Goal: Task Accomplishment & Management: Manage account settings

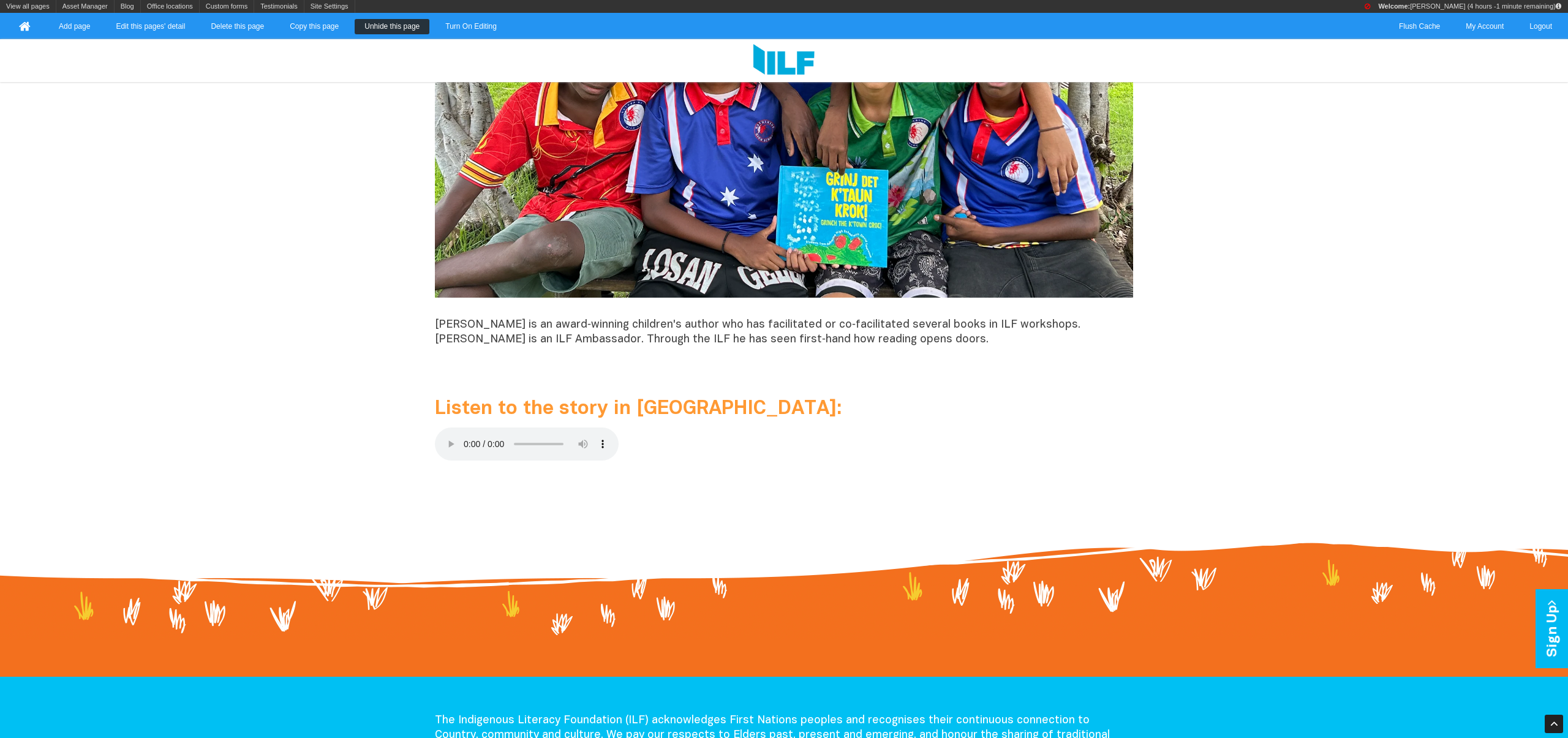
scroll to position [1272, 0]
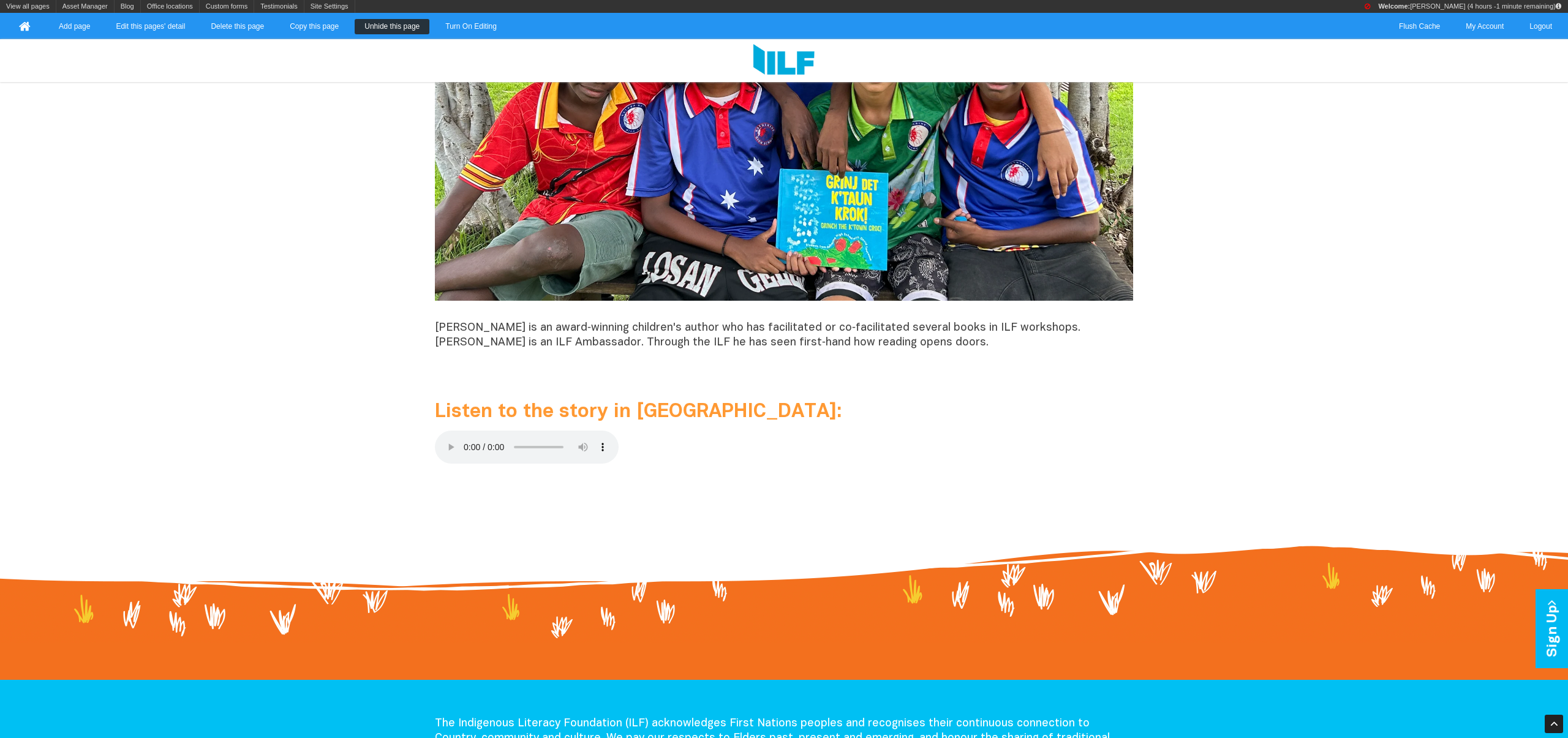
click at [676, 442] on p at bounding box center [784, 449] width 698 height 38
click at [79, 7] on link "Asset Manager" at bounding box center [85, 6] width 58 height 13
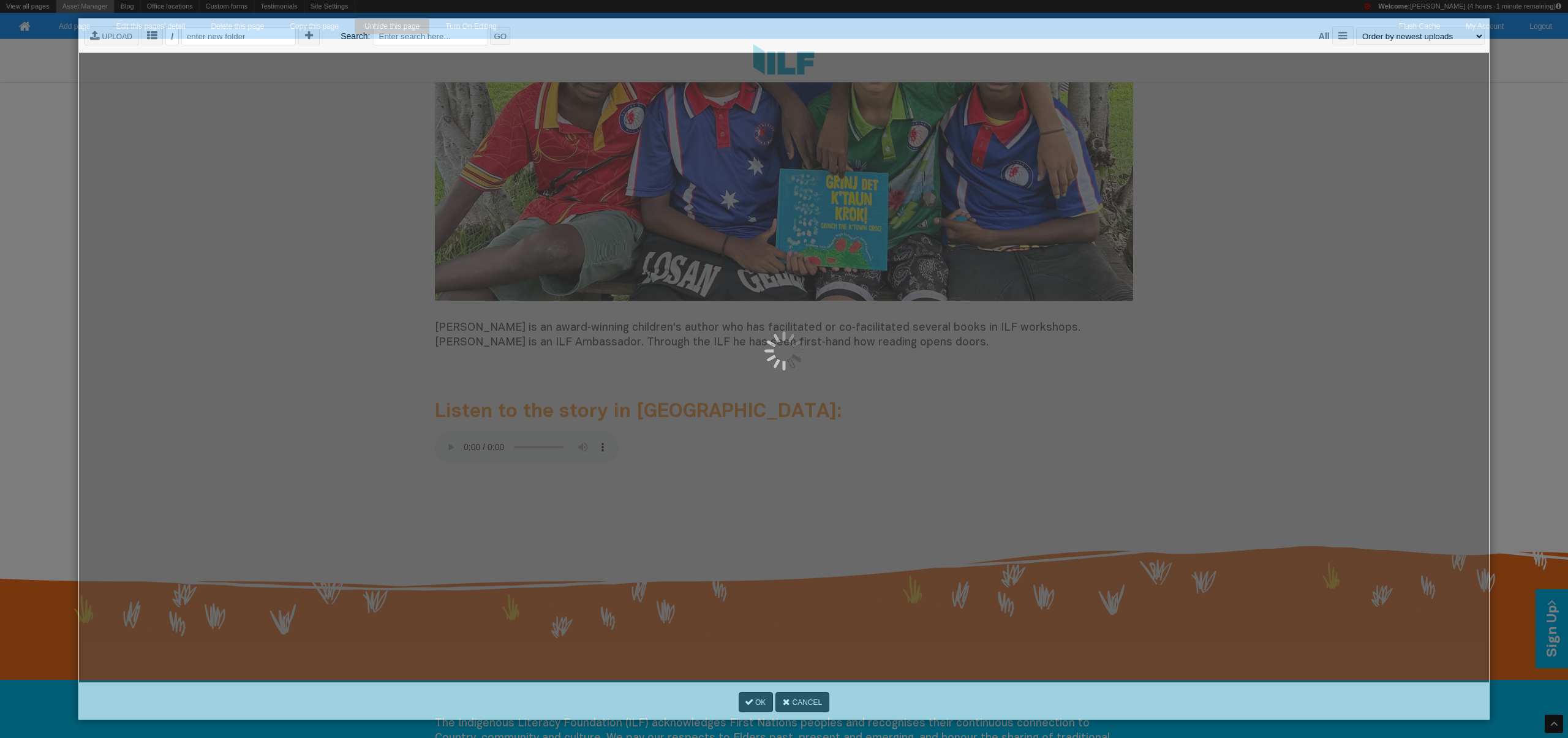
scroll to position [0, 0]
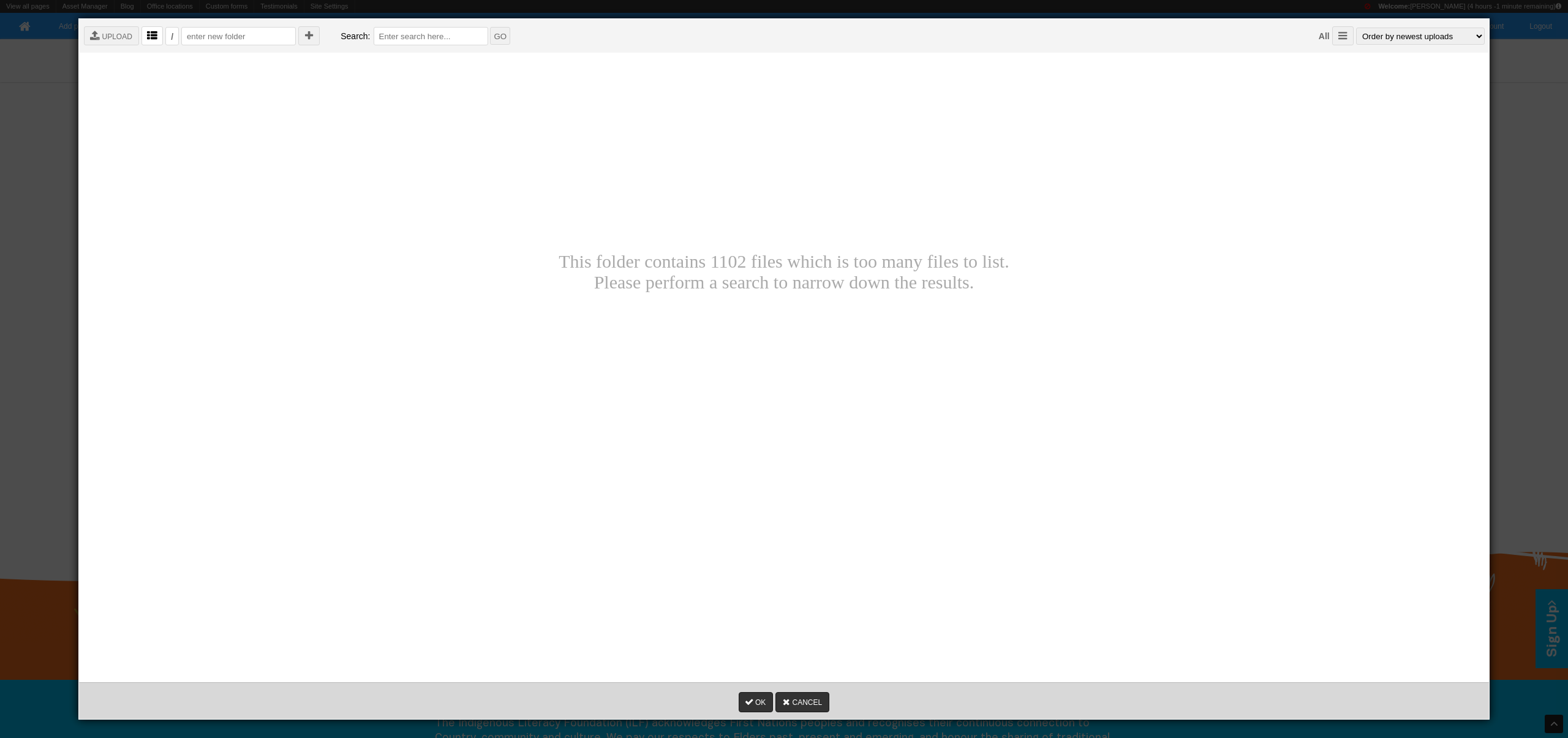
click at [155, 35] on icon "" at bounding box center [152, 36] width 11 height 11
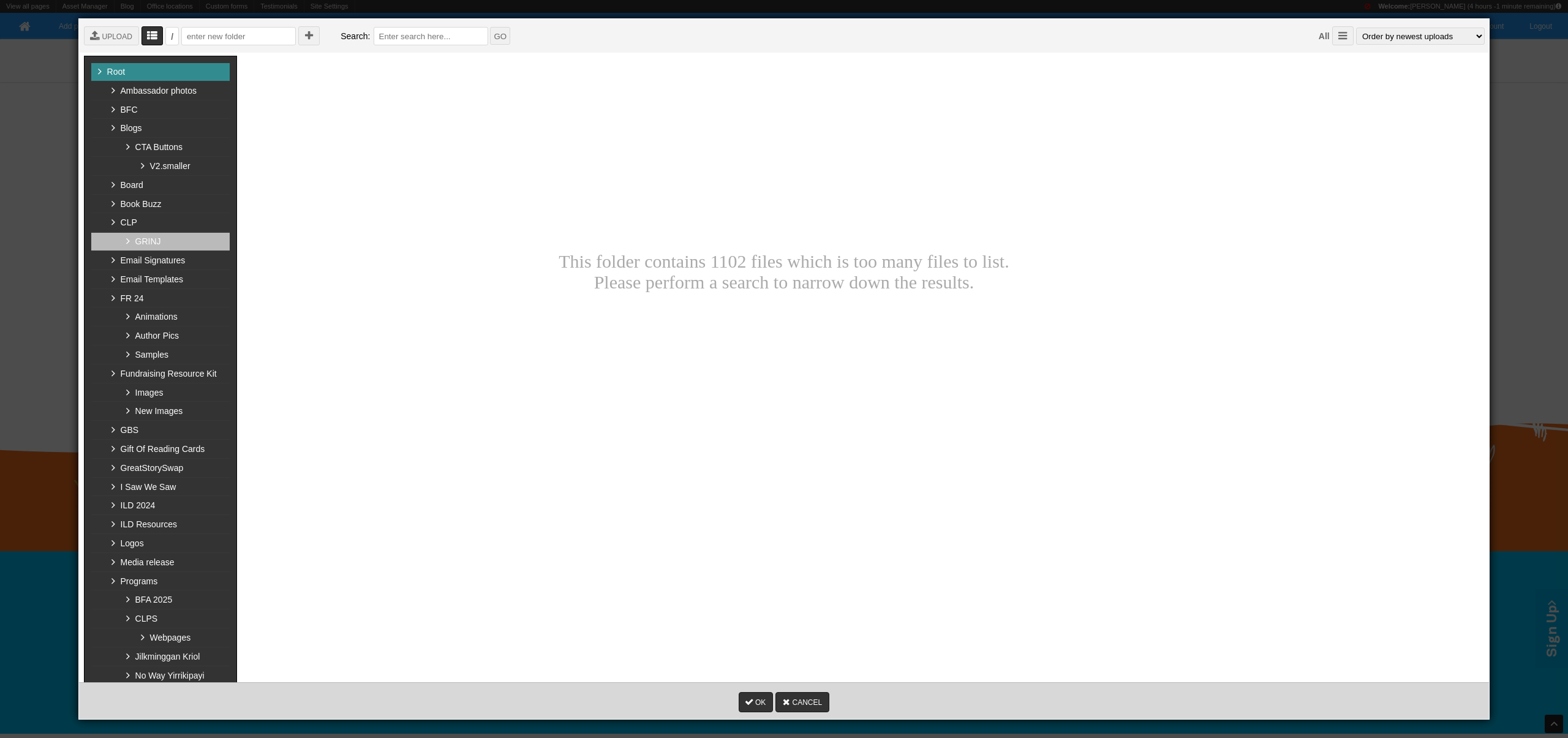
click at [145, 240] on link " GRINJ" at bounding box center [160, 241] width 139 height 19
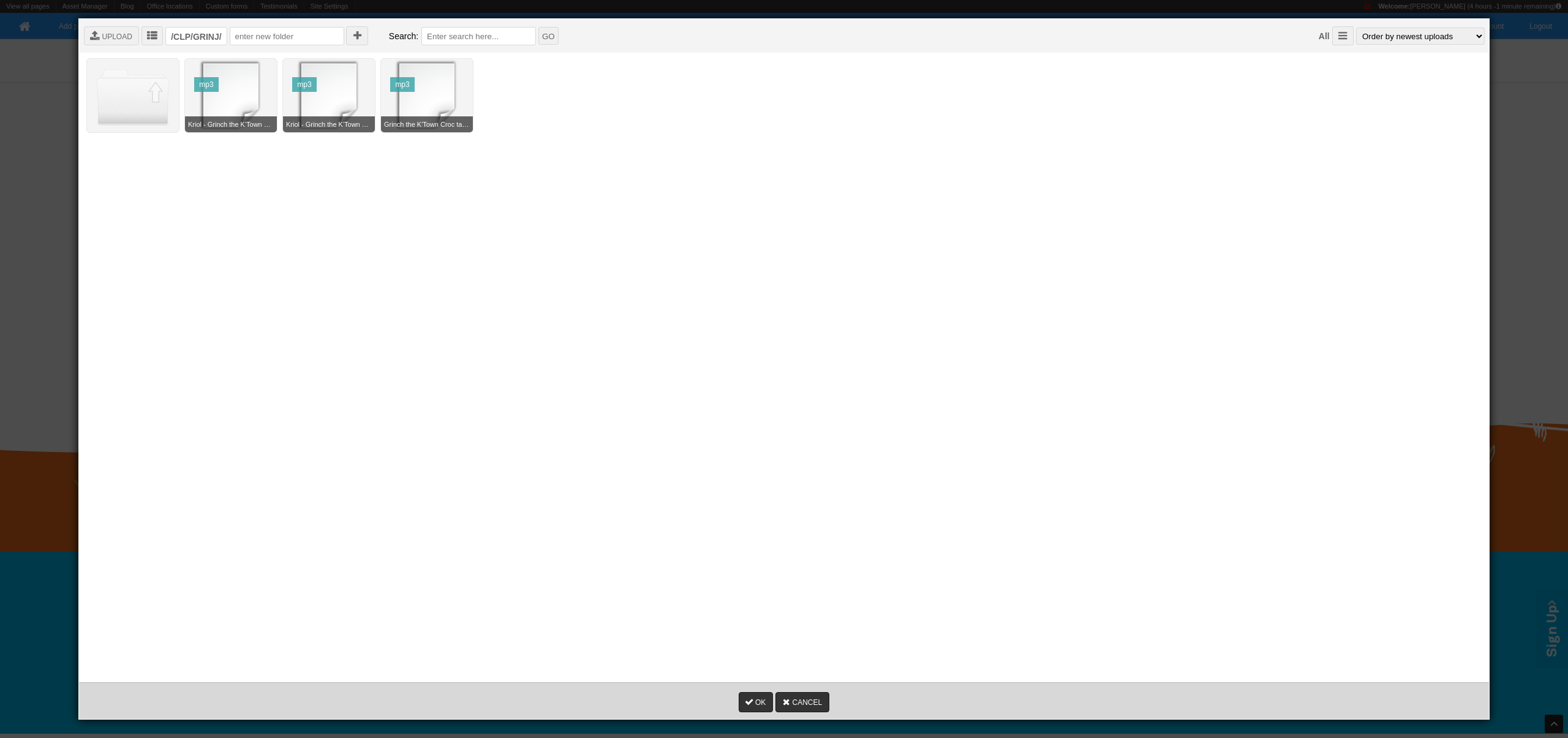
click at [264, 191] on div " Root  Ambassador photos  BFC  Blogs  CTA Buttons  V2.smaller  Board  B…" at bounding box center [784, 362] width 1400 height 613
click at [254, 66] on icon "" at bounding box center [256, 65] width 11 height 11
click at [239, 112] on link "Cancel" at bounding box center [245, 109] width 47 height 22
click at [221, 64] on icon at bounding box center [222, 66] width 11 height 11
click at [358, 205] on div " Root  Ambassador photos  BFC  Blogs  CTA Buttons  V2.smaller  Board  B…" at bounding box center [784, 362] width 1400 height 613
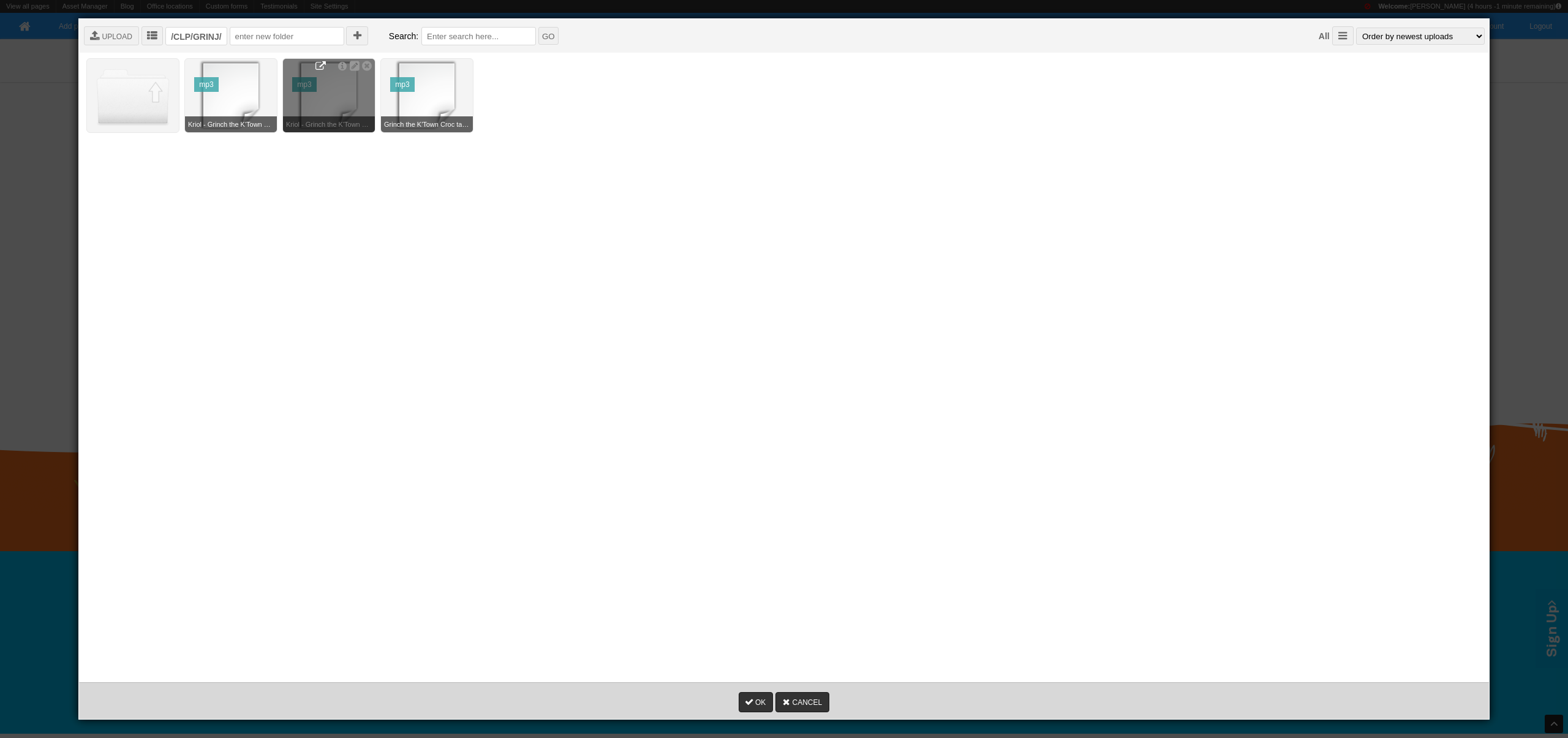
click at [322, 64] on icon at bounding box center [321, 66] width 11 height 11
click at [422, 65] on icon at bounding box center [418, 66] width 11 height 11
click at [642, 219] on div " Root  Ambassador photos  BFC  Blogs  CTA Buttons  V2.smaller  Board  B…" at bounding box center [784, 362] width 1400 height 613
click at [626, 135] on div "Up One Level mp3 Kriol - Grinch the K'Town Croc 20250902175823.mp3    mp3 Kr…" at bounding box center [784, 96] width 1400 height 81
click at [120, 37] on link " UPLOAD" at bounding box center [111, 35] width 55 height 19
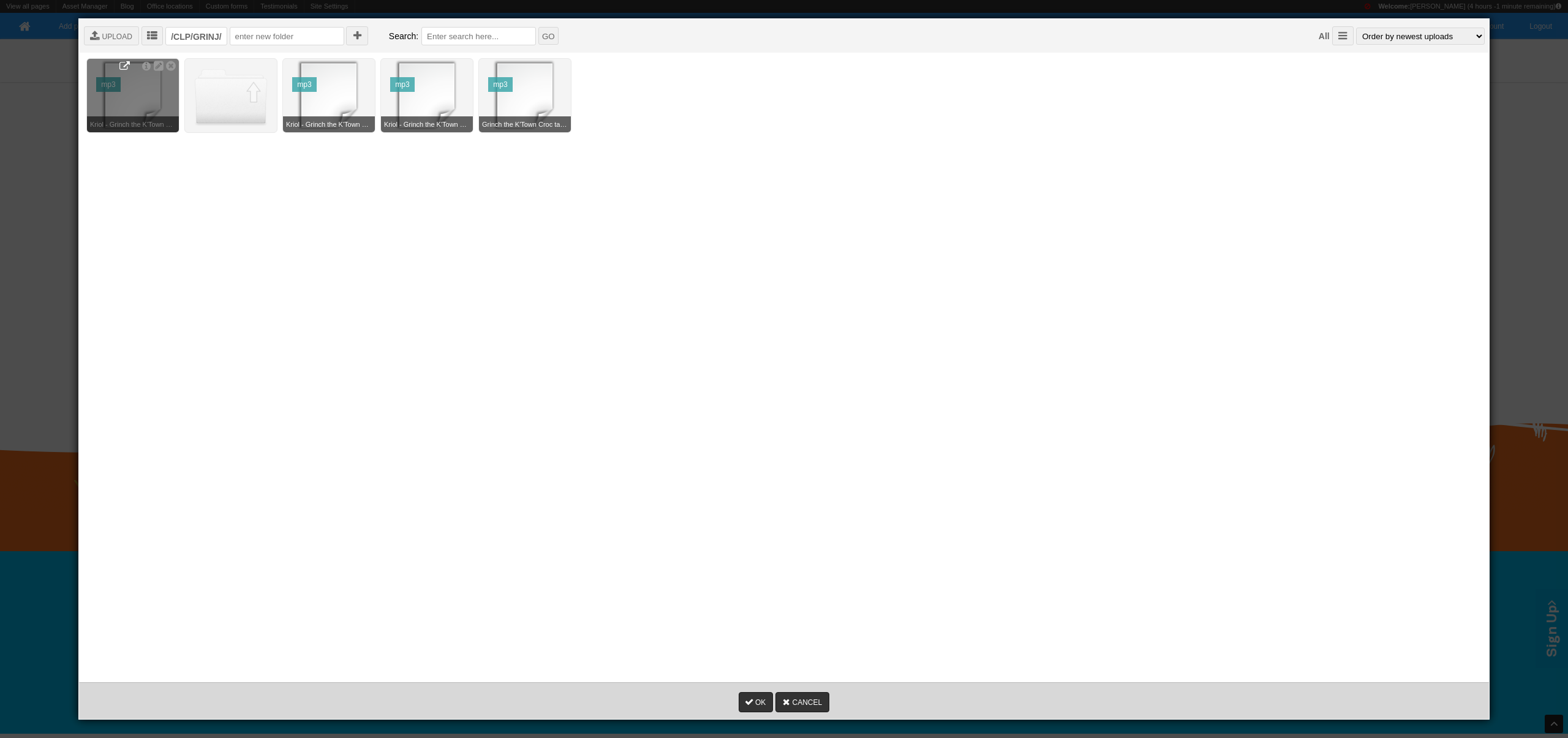
click at [124, 65] on icon at bounding box center [124, 66] width 11 height 11
click at [290, 241] on div " Root  Ambassador photos  BFC  Blogs  CTA Buttons  V2.smaller  Board  B…" at bounding box center [784, 362] width 1400 height 613
click at [122, 65] on icon at bounding box center [124, 66] width 11 height 11
drag, startPoint x: 482, startPoint y: 277, endPoint x: 427, endPoint y: 247, distance: 62.6
click at [482, 276] on div " Root  Ambassador photos  BFC  Blogs  CTA Buttons  V2.smaller  Board  B…" at bounding box center [784, 362] width 1400 height 613
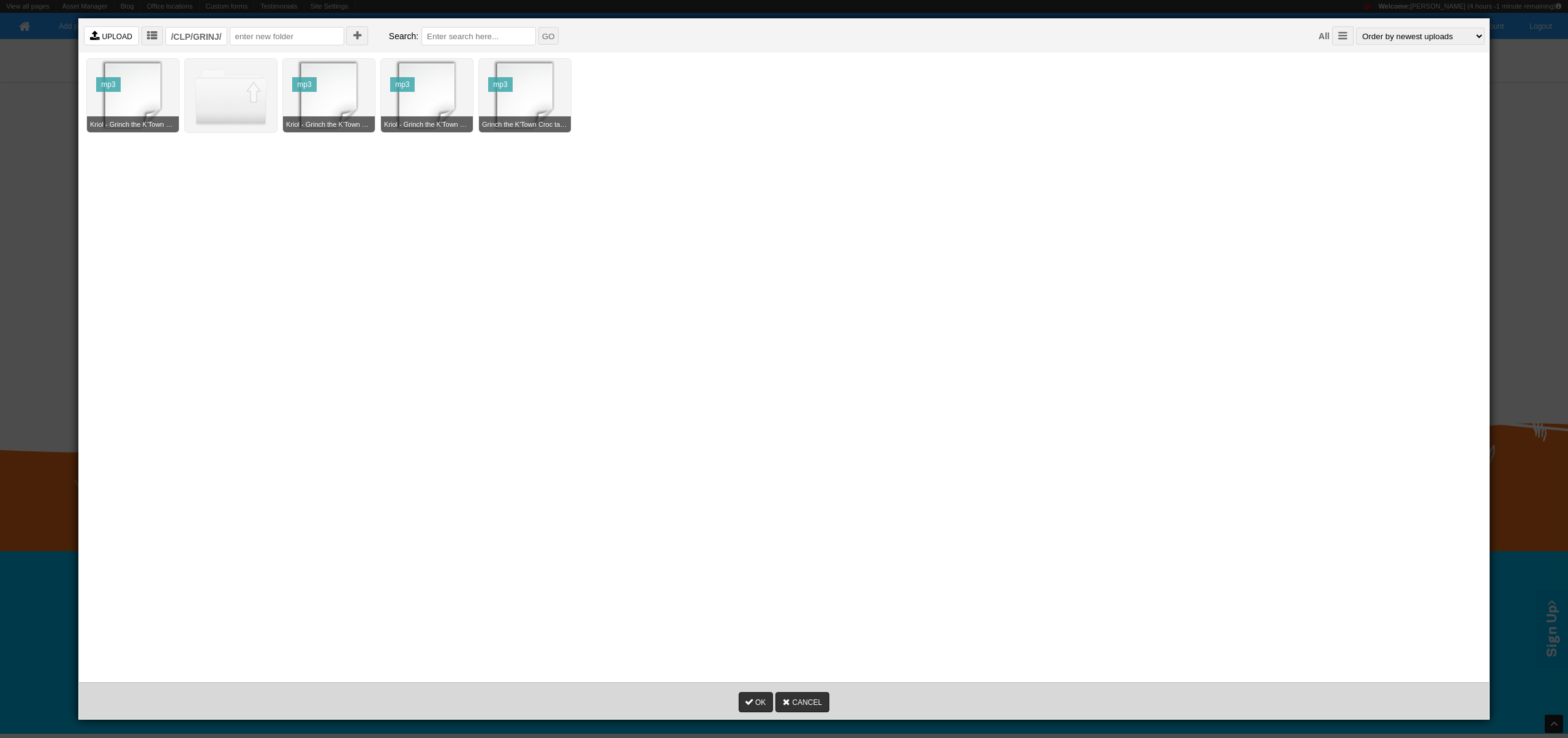
click at [119, 36] on link " UPLOAD" at bounding box center [111, 35] width 55 height 19
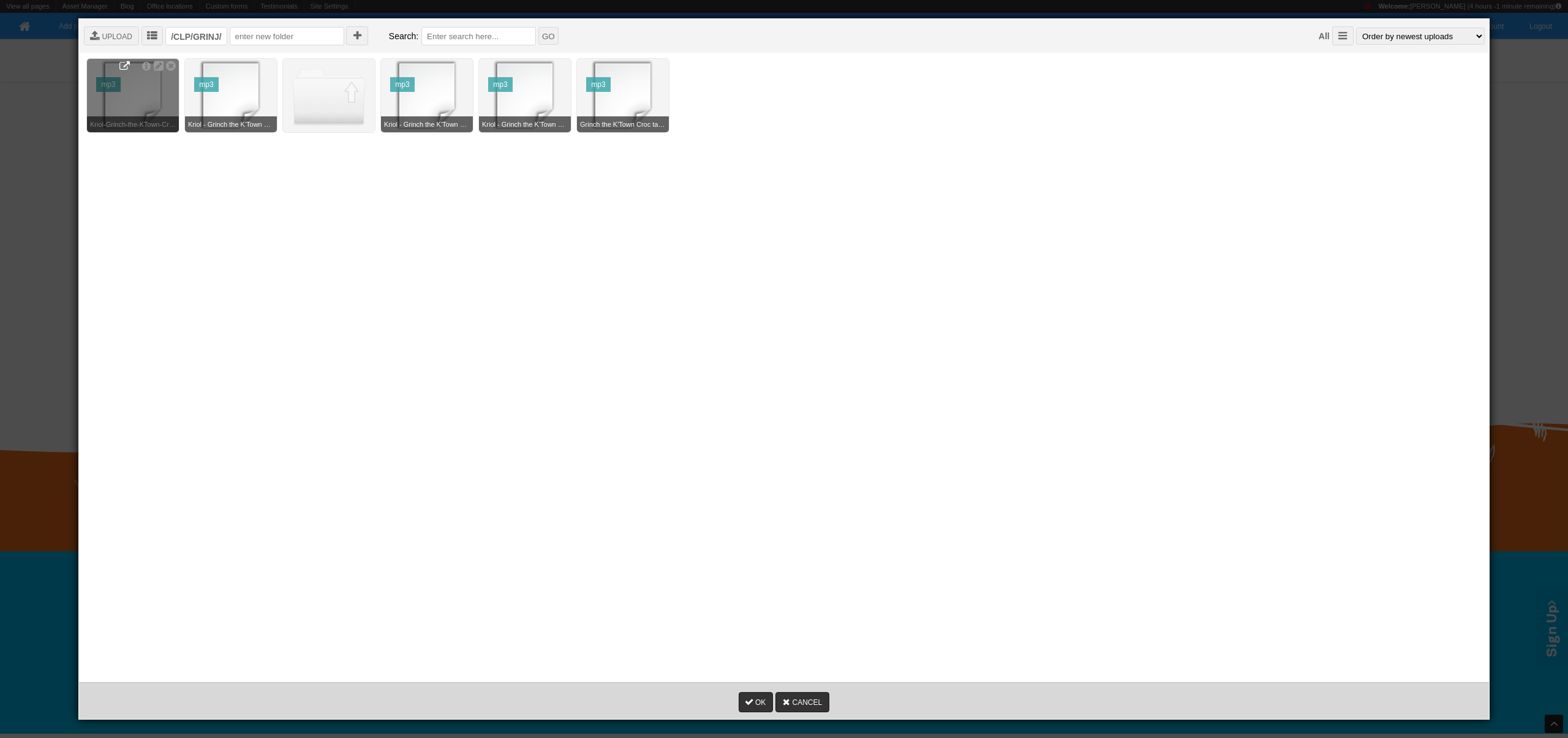
click at [124, 65] on icon at bounding box center [124, 66] width 11 height 11
click at [814, 702] on link "CANCEL" at bounding box center [802, 702] width 54 height 21
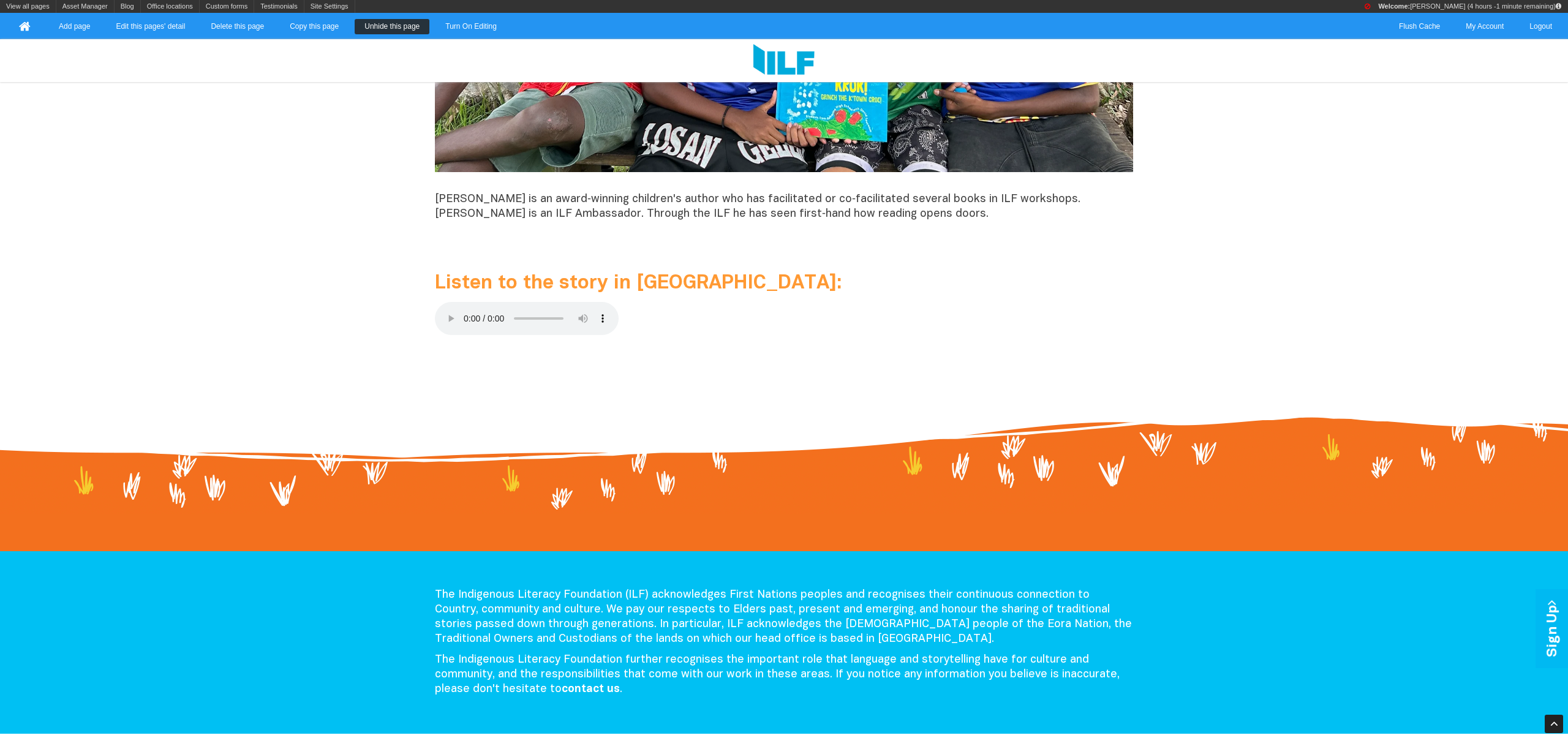
click at [143, 26] on link "Edit this pages' detail" at bounding box center [150, 26] width 89 height 16
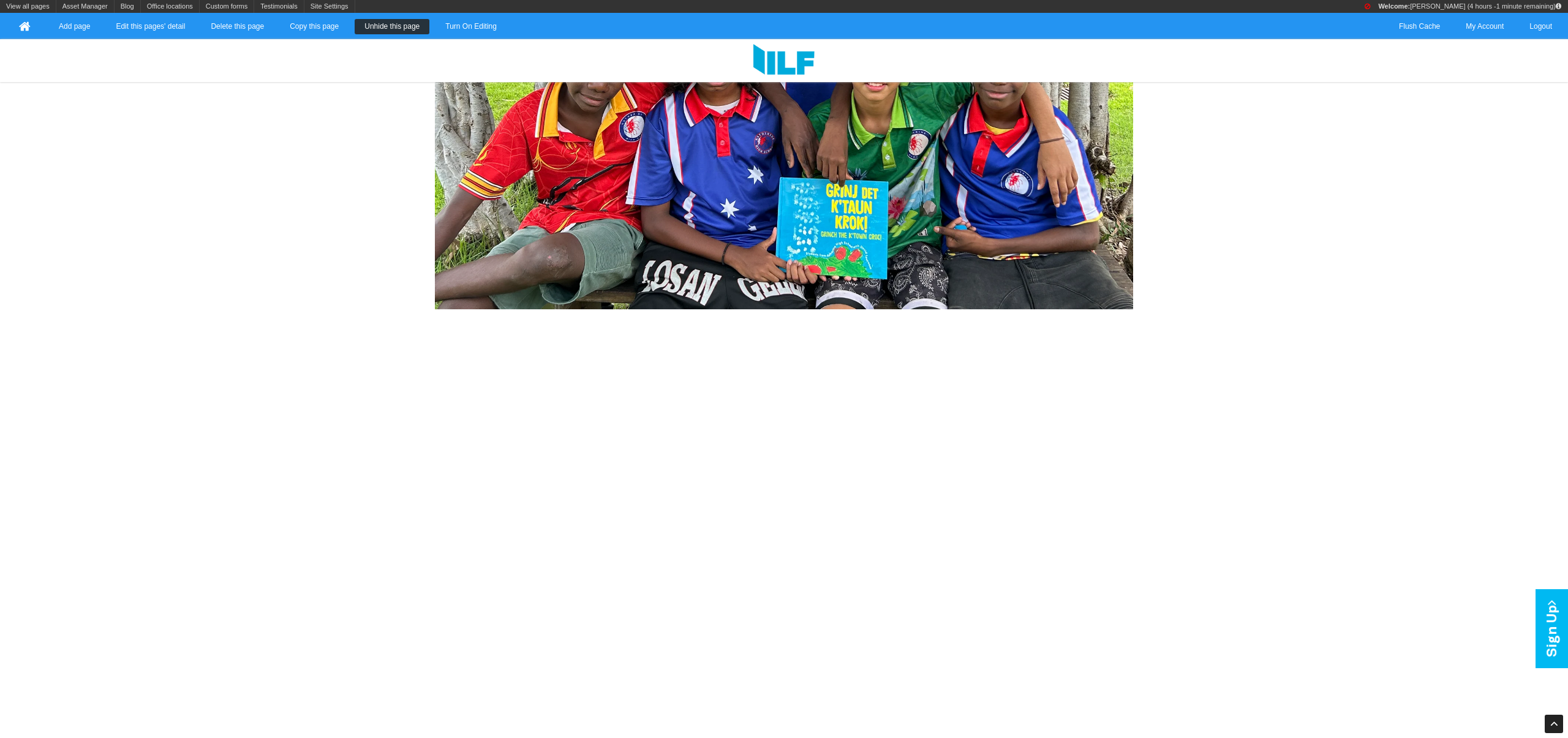
scroll to position [1336, 0]
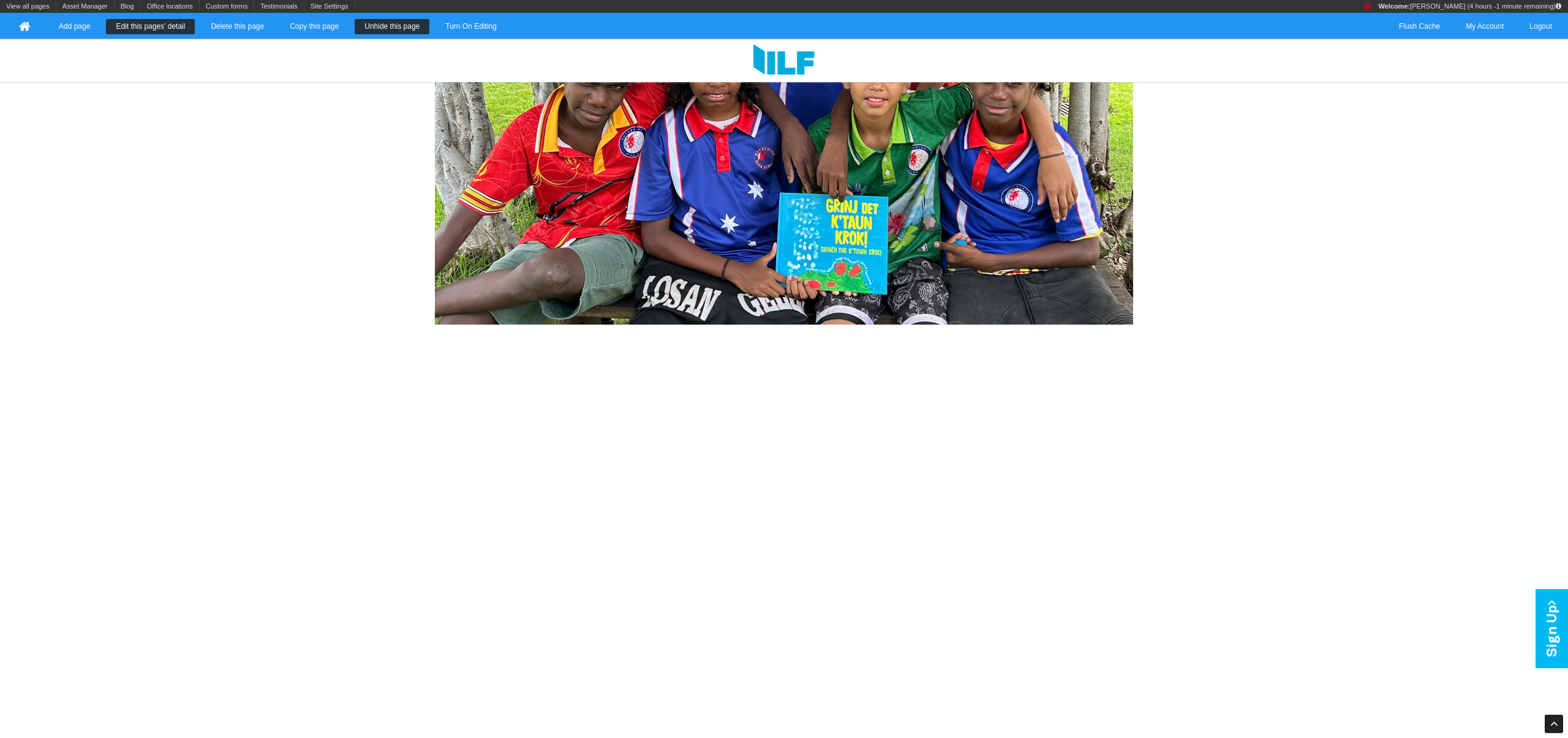
click at [156, 23] on link "Edit this pages' detail" at bounding box center [150, 26] width 89 height 16
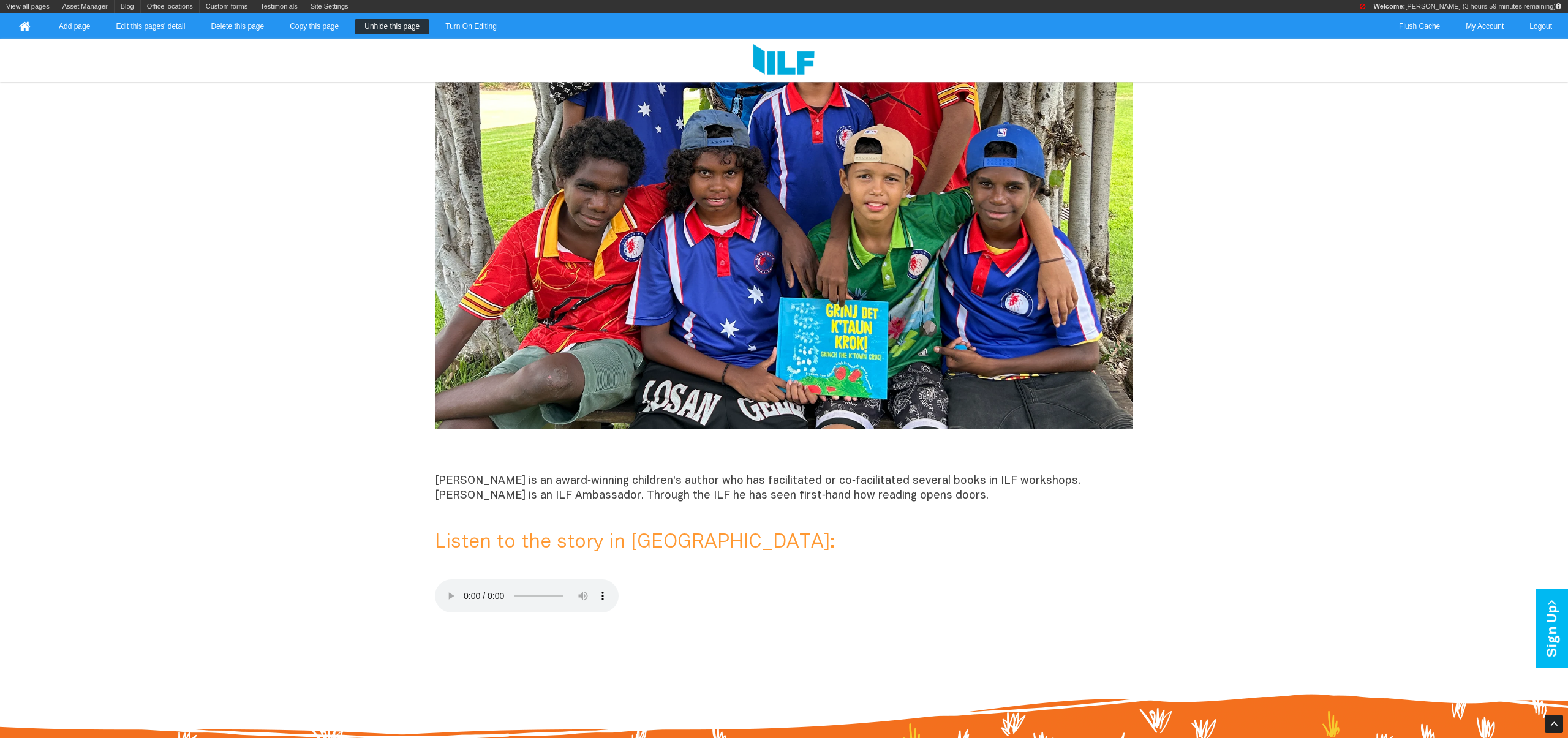
scroll to position [1306, 0]
